Goal: Task Accomplishment & Management: Use online tool/utility

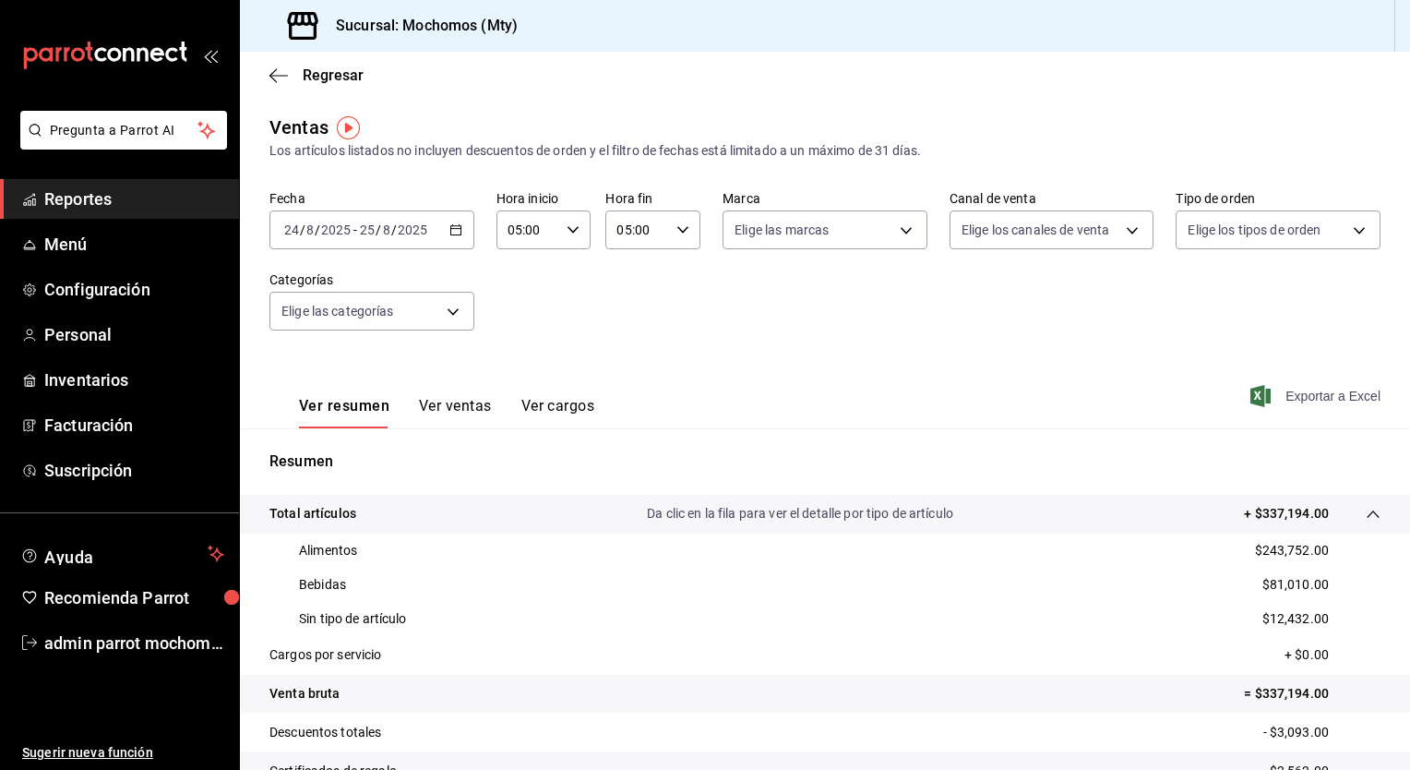
click at [1319, 396] on span "Exportar a Excel" at bounding box center [1317, 396] width 126 height 22
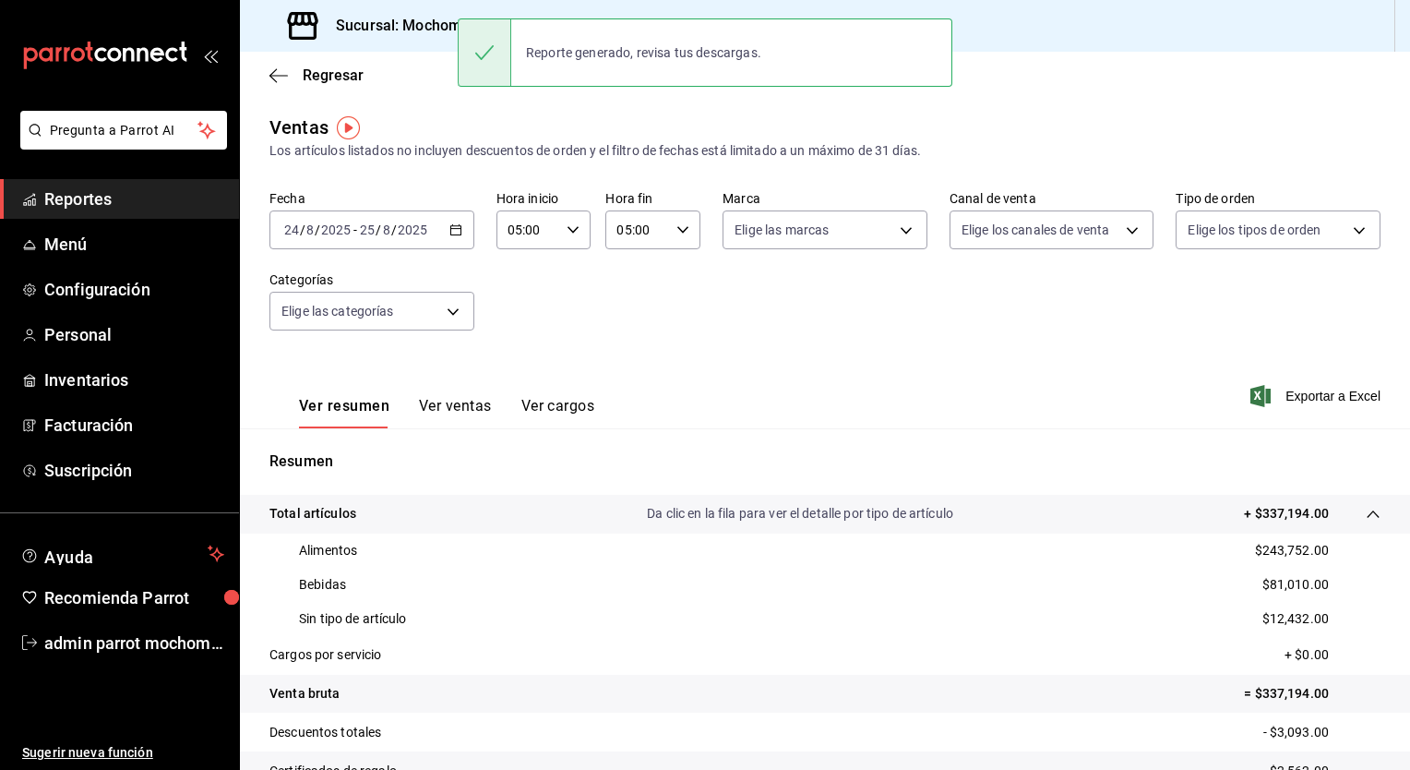
click at [450, 235] on icon "button" at bounding box center [455, 229] width 13 height 13
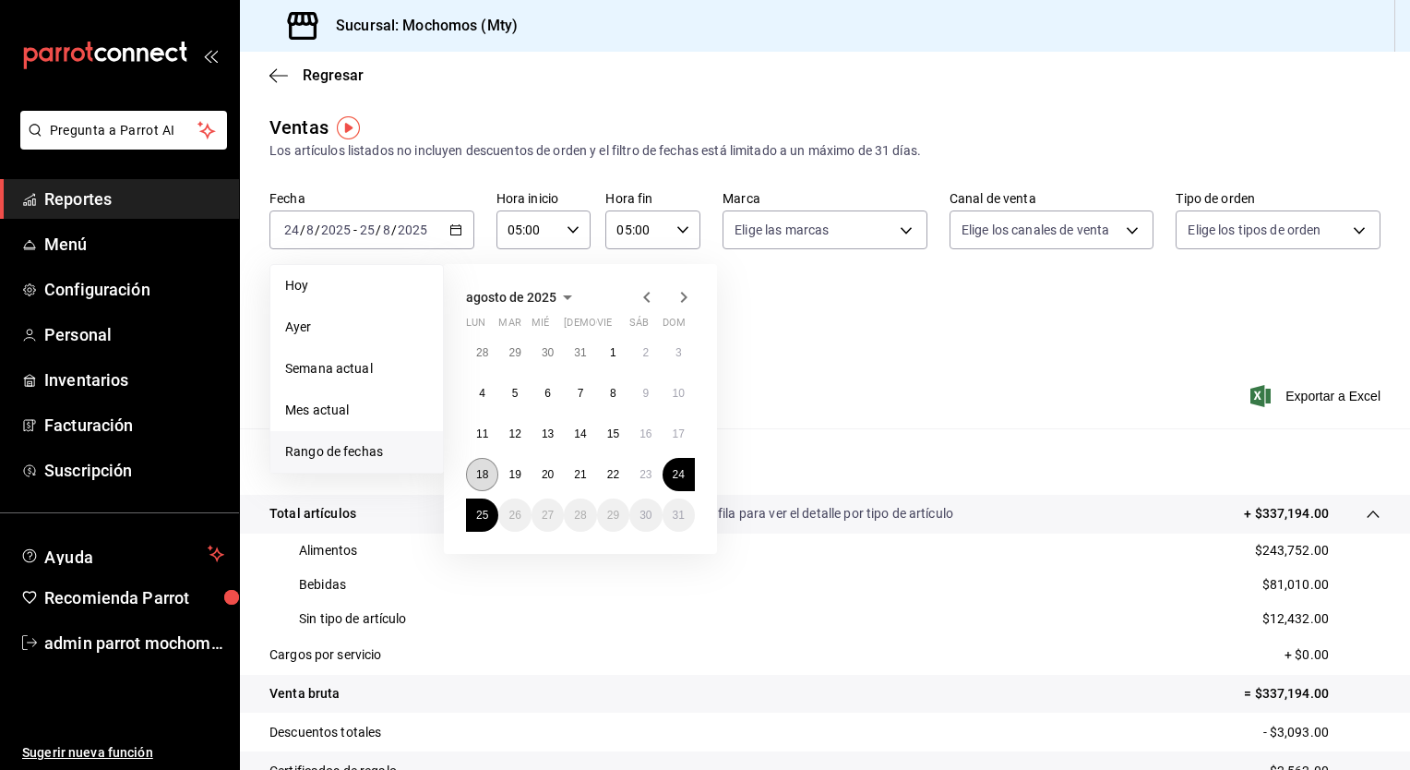
click at [486, 468] on abbr "18" at bounding box center [482, 474] width 12 height 13
click at [484, 509] on abbr "25" at bounding box center [482, 514] width 12 height 13
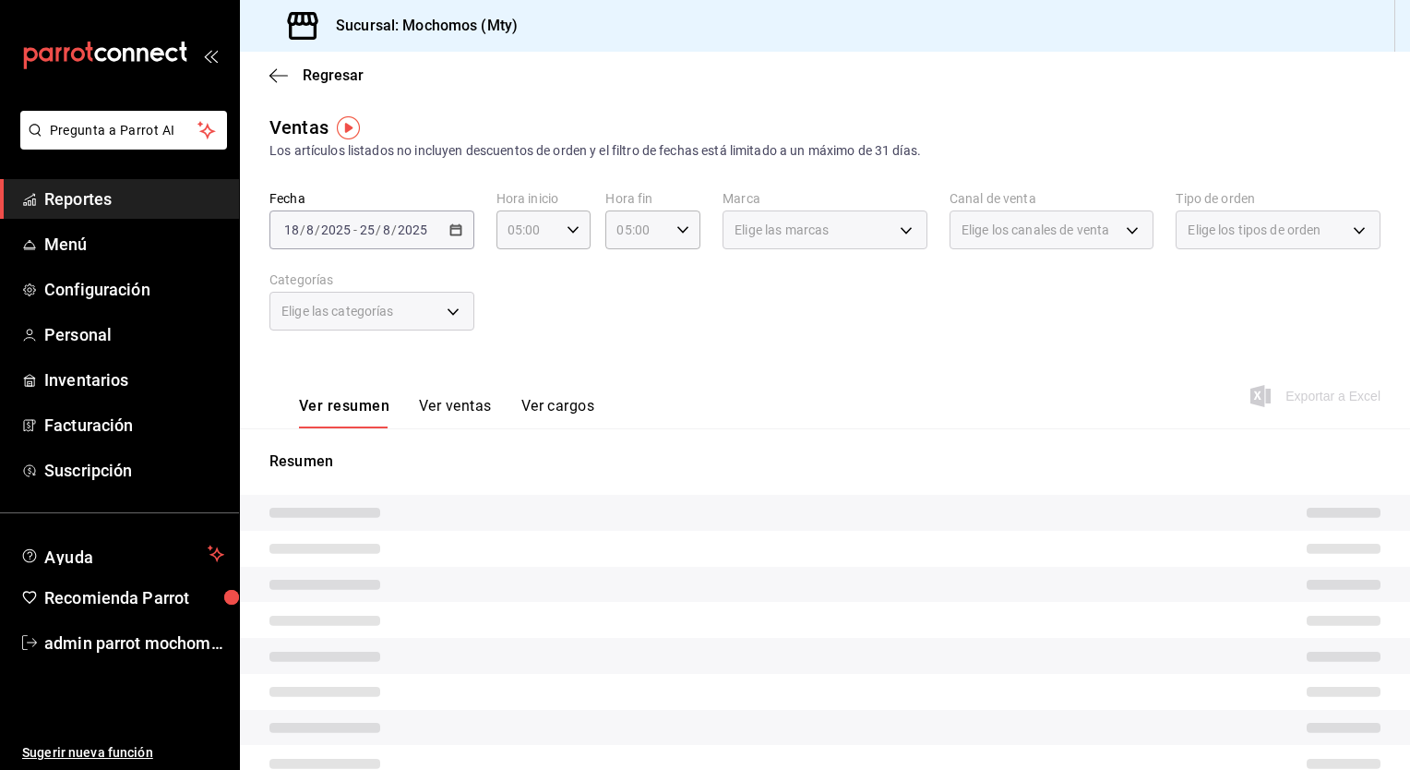
click at [447, 308] on div "Elige las categorías" at bounding box center [371, 311] width 205 height 39
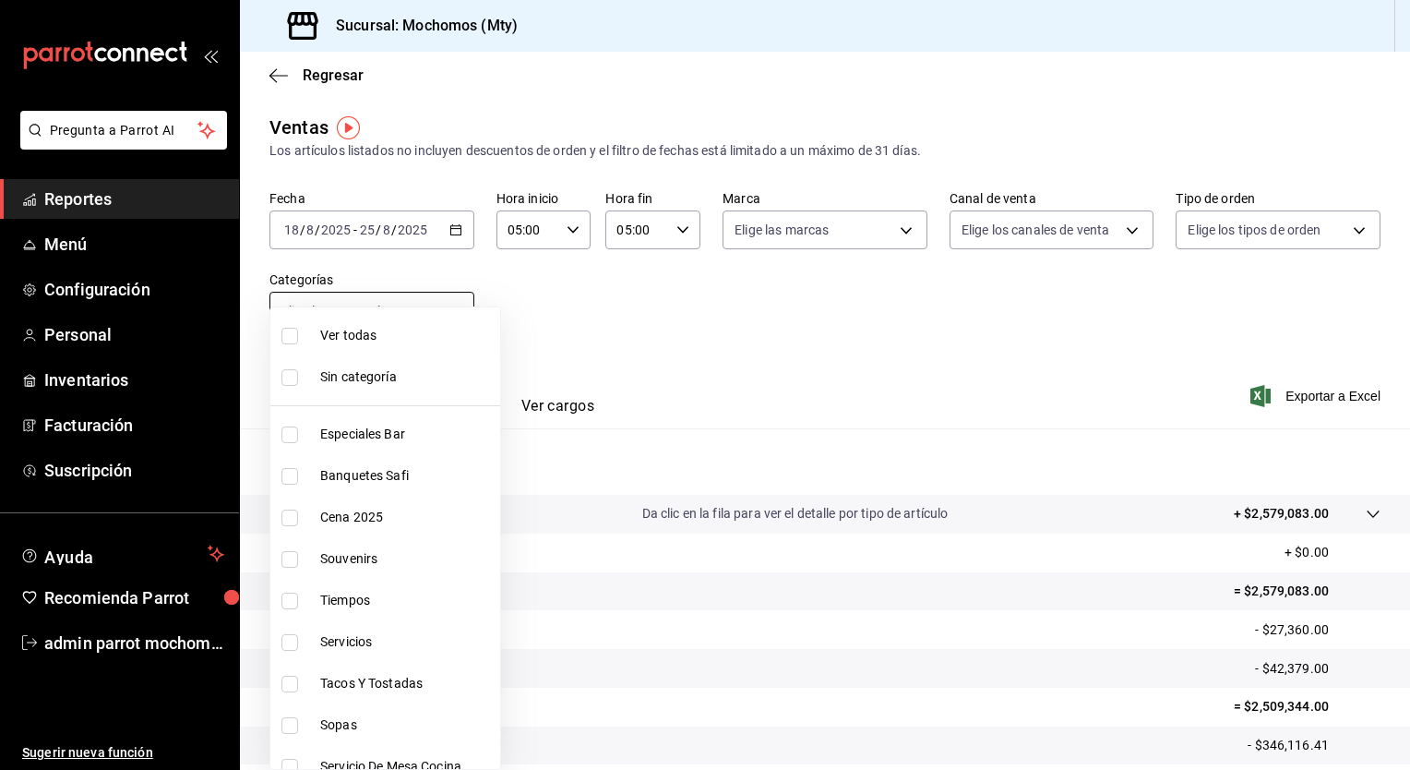
click at [449, 308] on body "Pregunta a Parrot AI Reportes Menú Configuración Personal Inventarios Facturaci…" at bounding box center [705, 385] width 1410 height 770
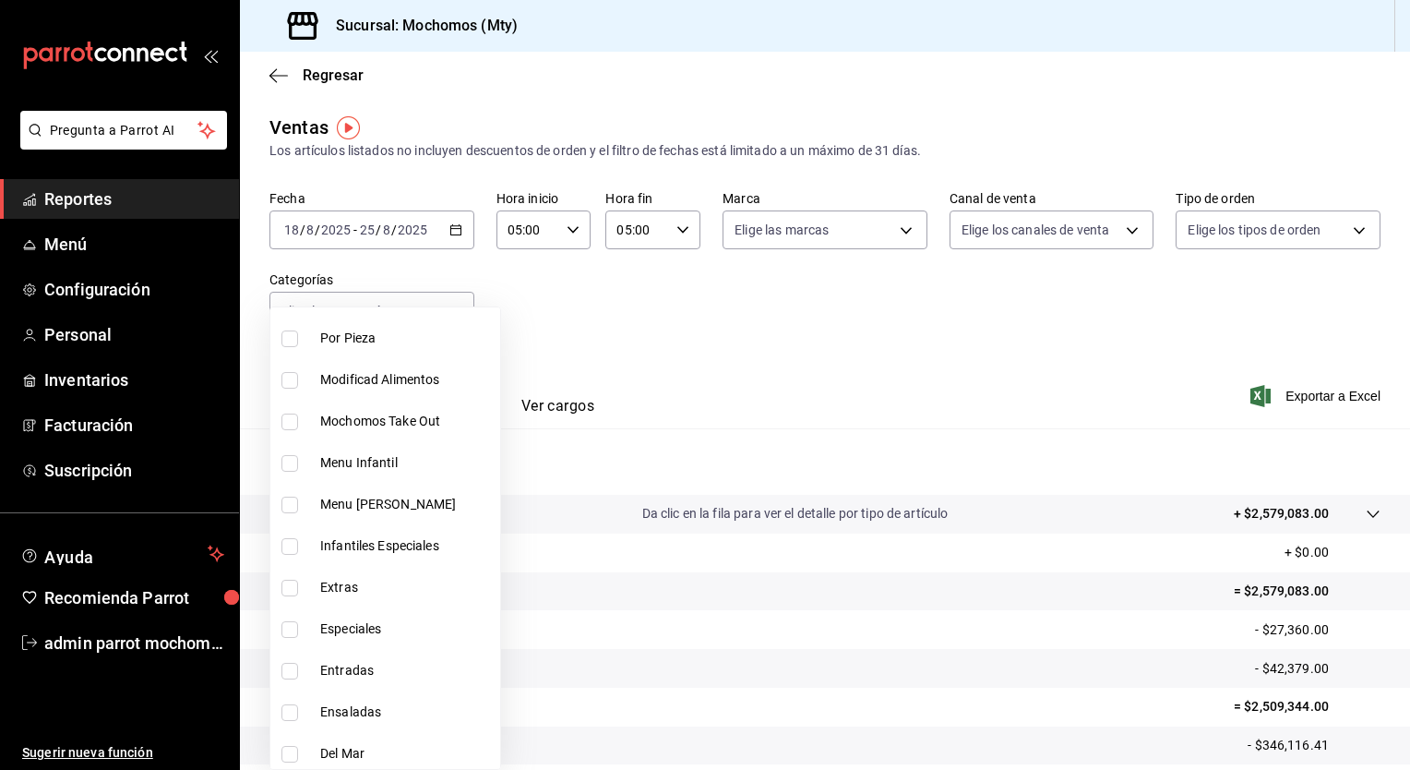
scroll to position [741, 0]
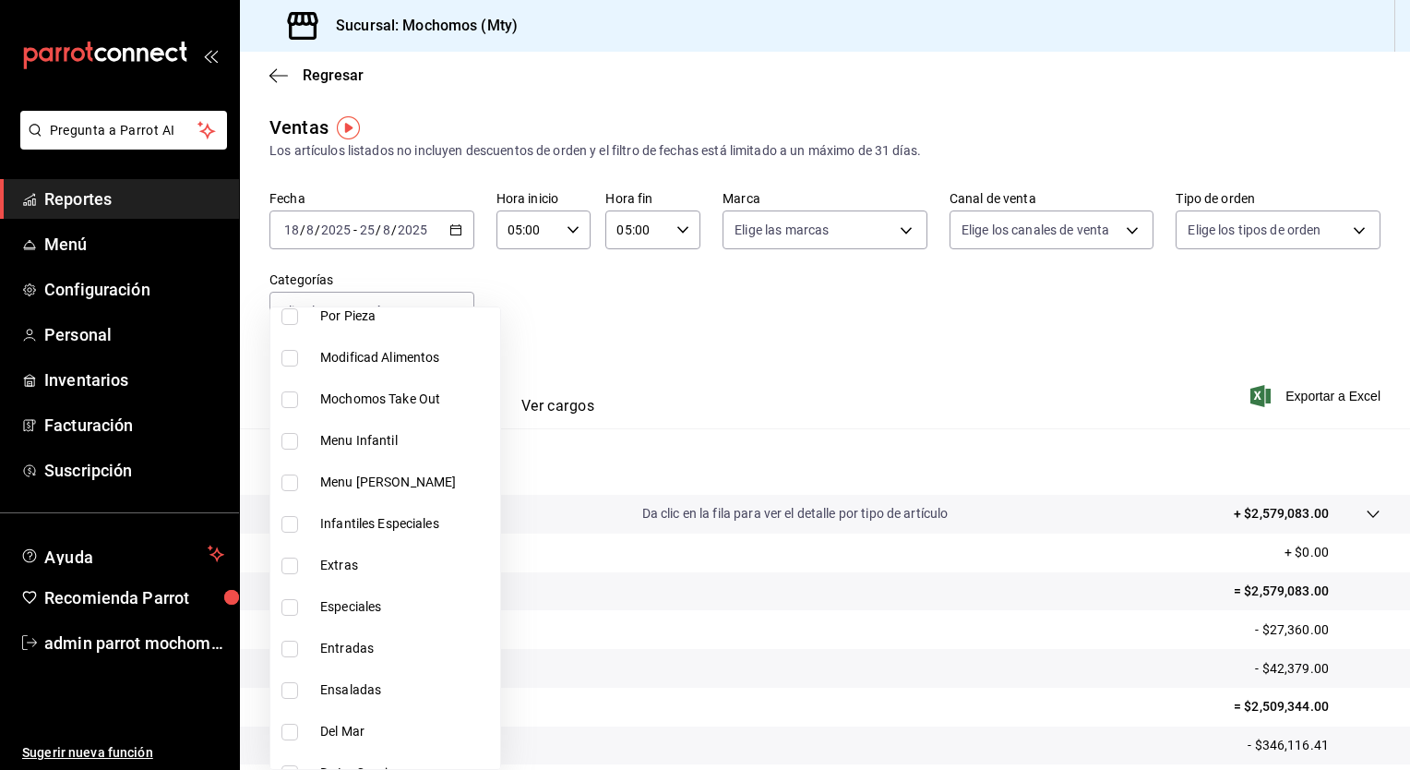
click at [374, 607] on span "Especiales" at bounding box center [406, 606] width 173 height 19
type input "3b4651f6-817c-408f-9f5f-4ea44739af39"
checkbox input "true"
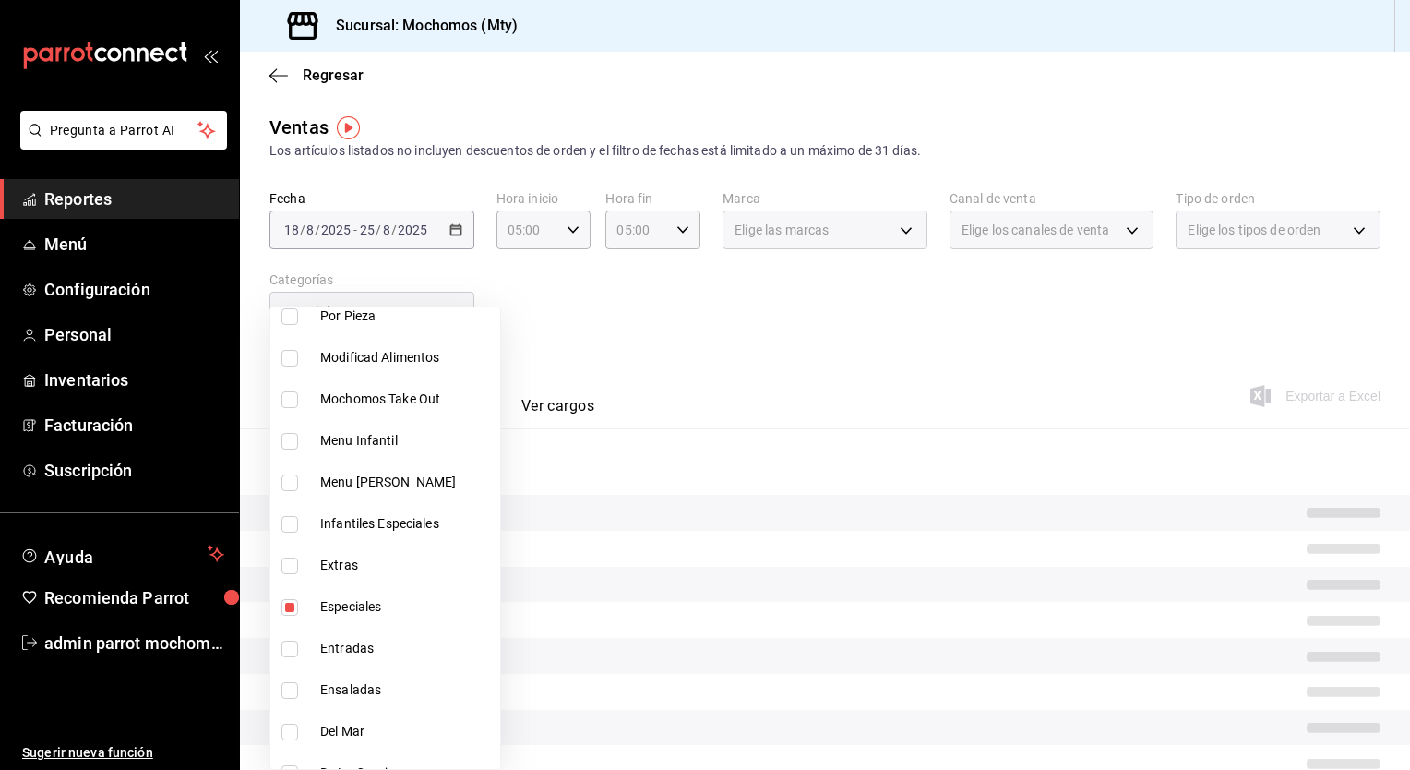
click at [665, 345] on div at bounding box center [705, 385] width 1410 height 770
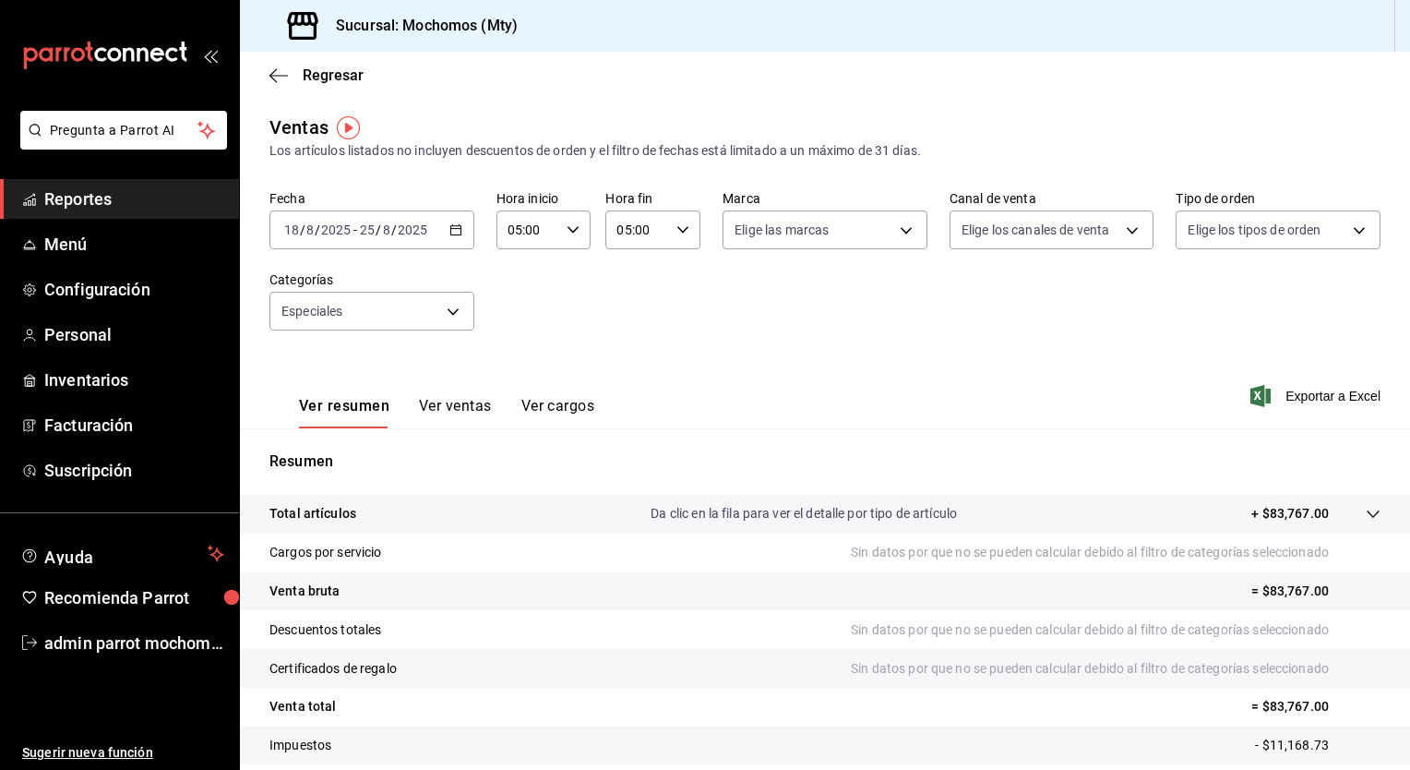
click at [447, 407] on button "Ver ventas" at bounding box center [455, 412] width 73 height 31
